Goal: Check status

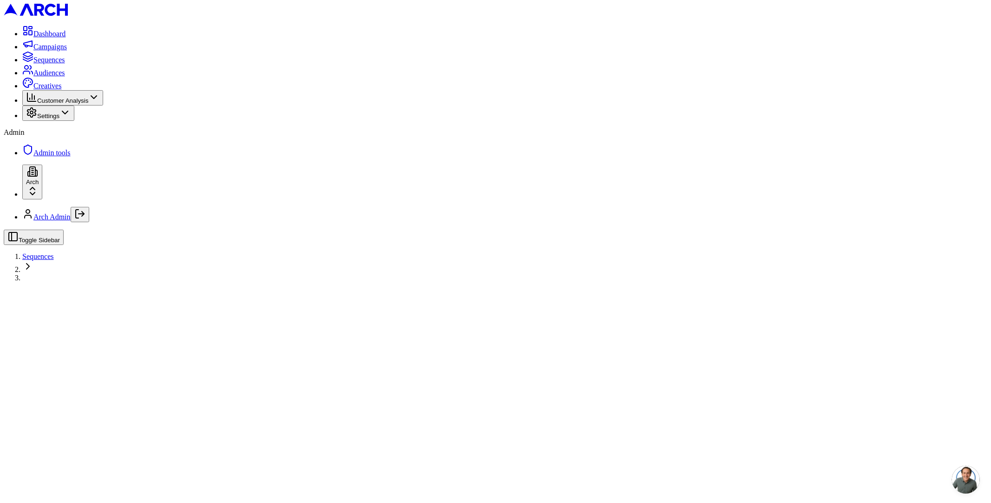
click at [86, 281] on html "Dashboard Campaigns Sequences Audiences Creatives Customer Analysis Settings Ad…" at bounding box center [495, 140] width 991 height 281
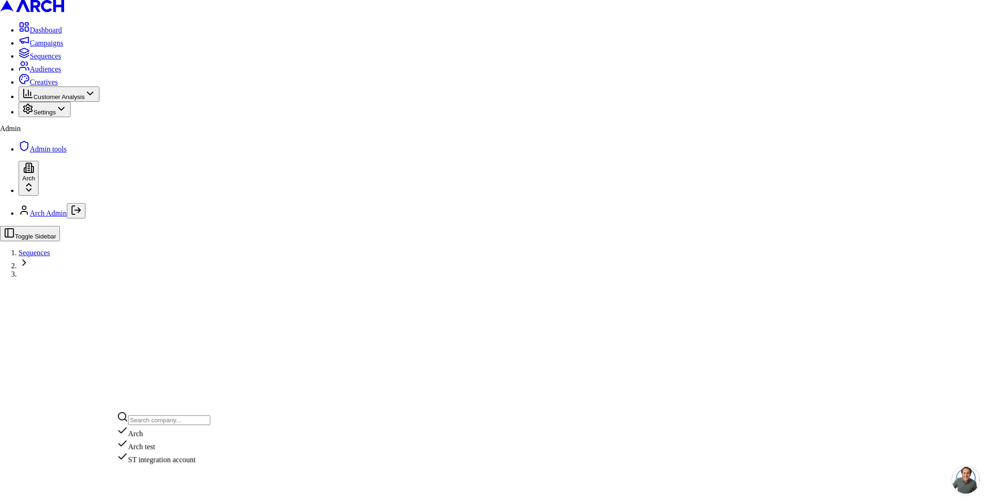
click at [161, 464] on div "ST integration account" at bounding box center [163, 457] width 93 height 13
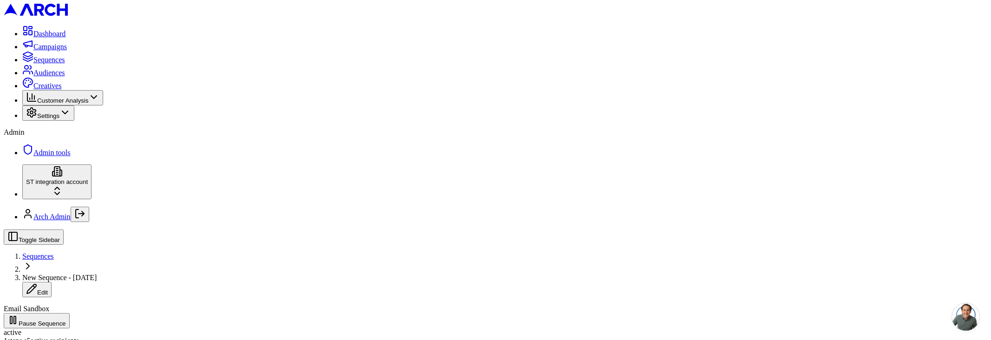
click at [725, 122] on html "Dashboard Campaigns Sequences Audiences Creatives Customer Analysis Settings Ad…" at bounding box center [495, 250] width 991 height 501
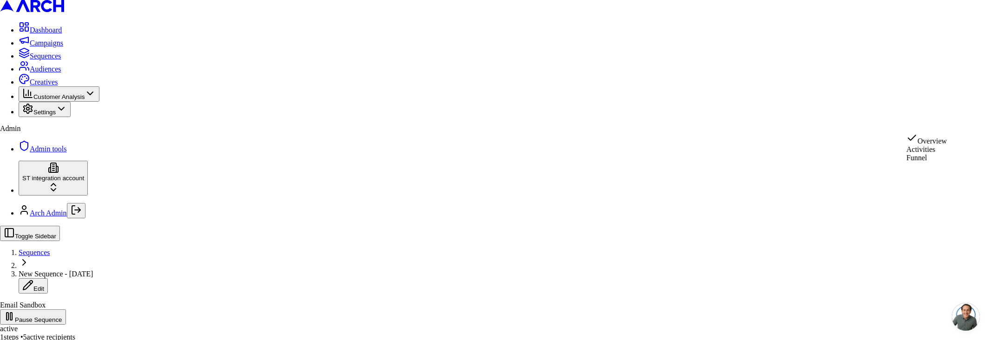
click at [946, 124] on html "Dashboard Campaigns Sequences Audiences Creatives Customer Analysis Settings Ad…" at bounding box center [495, 248] width 991 height 497
click at [955, 120] on html "Dashboard Campaigns Sequences Audiences Creatives Customer Analysis Settings Ad…" at bounding box center [495, 228] width 991 height 457
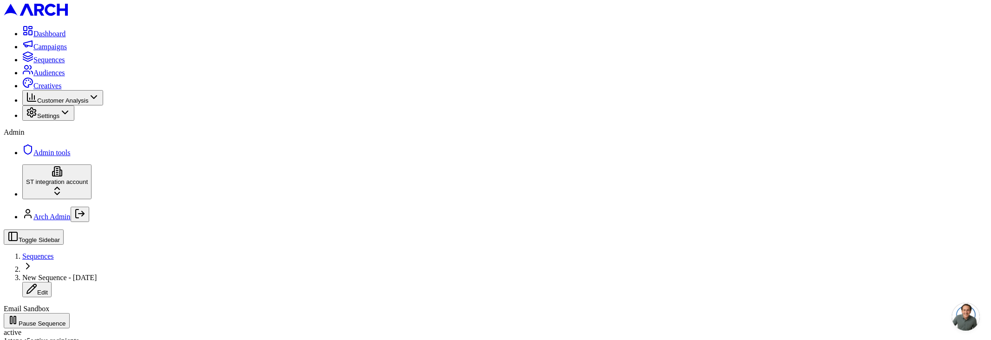
copy div "No activity data available for the selected date range. Activities will appear …"
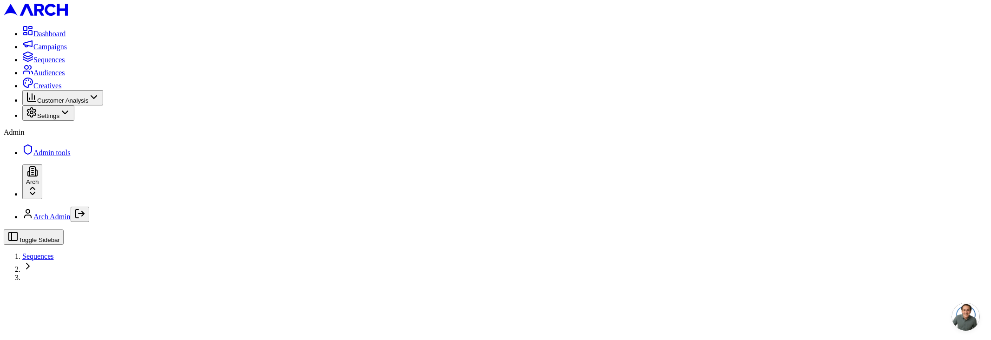
click at [46, 281] on html "Dashboard Campaigns Sequences Audiences Creatives Customer Analysis Settings Ad…" at bounding box center [495, 140] width 991 height 281
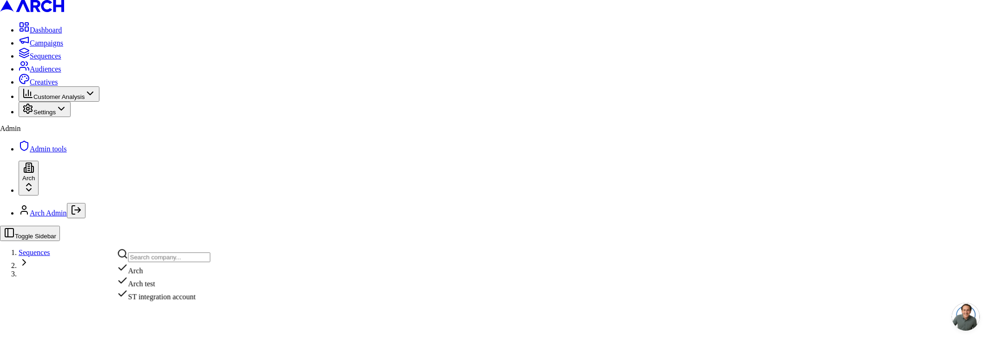
drag, startPoint x: 333, startPoint y: 179, endPoint x: 89, endPoint y: 113, distance: 252.7
click at [315, 173] on html "Dashboard Campaigns Sequences Audiences Creatives Customer Analysis Settings Ad…" at bounding box center [495, 138] width 991 height 277
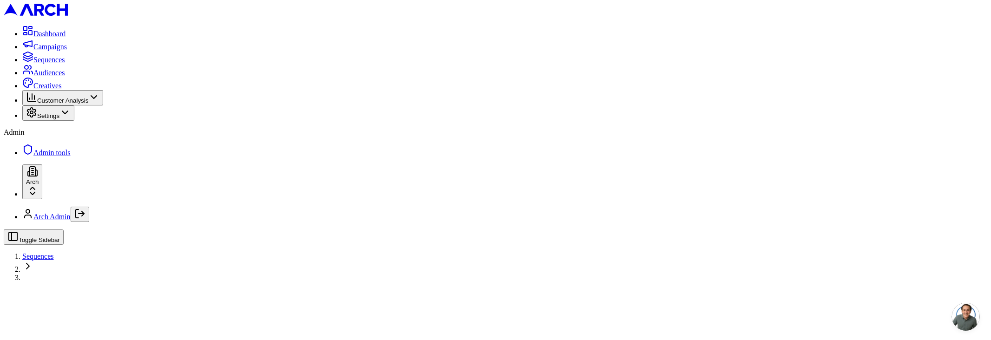
click at [55, 64] on span "Sequences" at bounding box center [49, 60] width 32 height 8
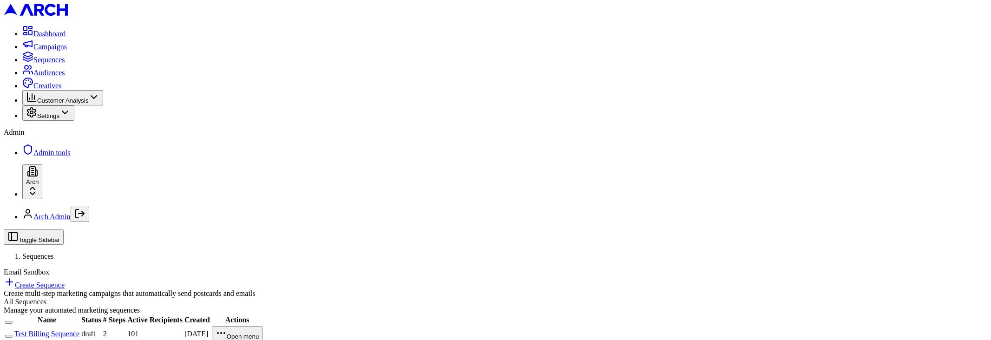
click at [79, 330] on link "Test Billing Sequence" at bounding box center [46, 334] width 65 height 8
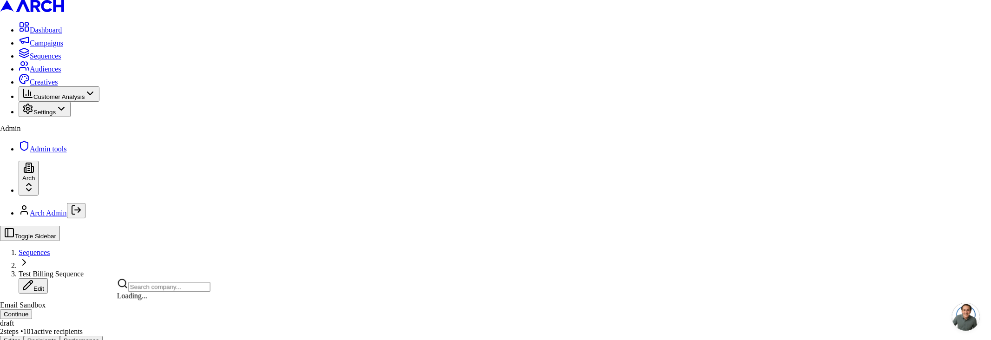
click at [96, 309] on html "Dashboard Campaigns Sequences Audiences Creatives Customer Analysis Settings Ad…" at bounding box center [495, 226] width 991 height 452
click at [162, 288] on div "Arch test" at bounding box center [163, 281] width 93 height 13
click at [177, 14] on html "Dashboard Campaigns Sequences Audiences Creatives Customer Analysis Settings Ad…" at bounding box center [495, 226] width 991 height 452
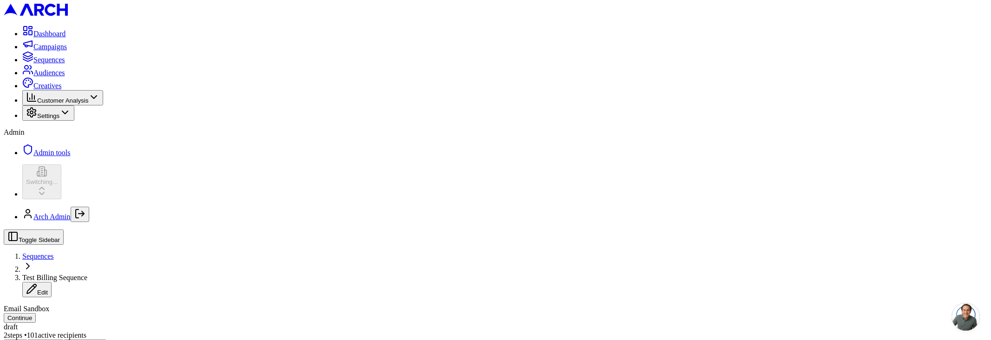
click at [54, 252] on span "Sequences" at bounding box center [38, 256] width 32 height 8
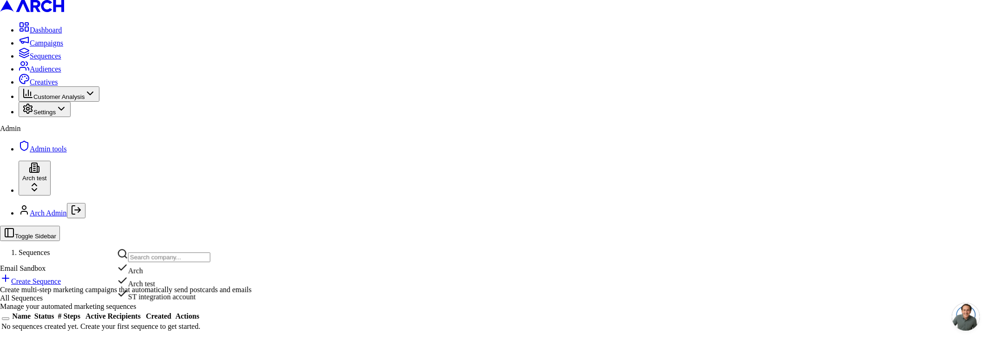
click at [69, 310] on html "Dashboard Campaigns Sequences Audiences Creatives Customer Analysis Settings Ad…" at bounding box center [495, 189] width 991 height 379
click at [199, 301] on div "ST integration account" at bounding box center [163, 294] width 93 height 13
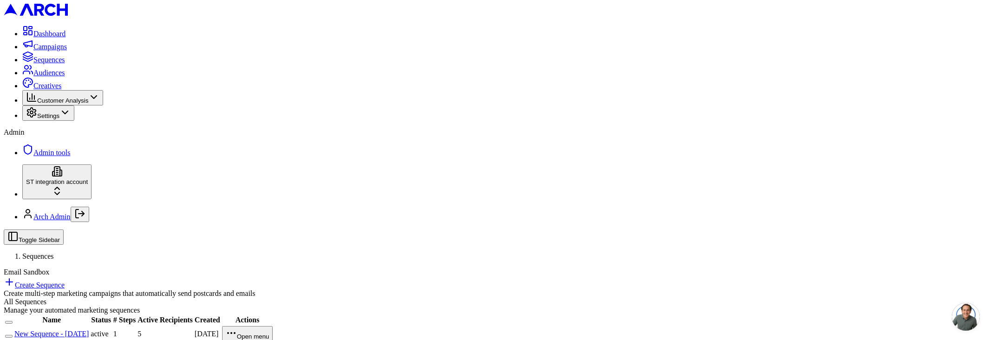
click at [89, 330] on link "New Sequence - [DATE]" at bounding box center [51, 334] width 74 height 8
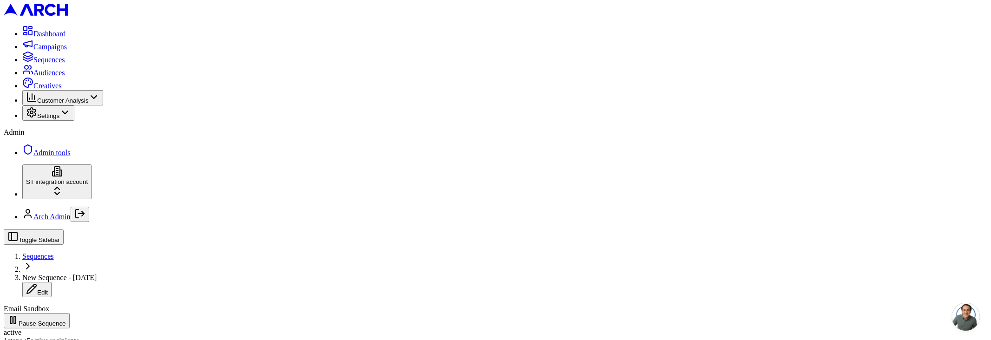
drag, startPoint x: 672, startPoint y: 105, endPoint x: 670, endPoint y: 112, distance: 7.2
